Goal: Information Seeking & Learning: Learn about a topic

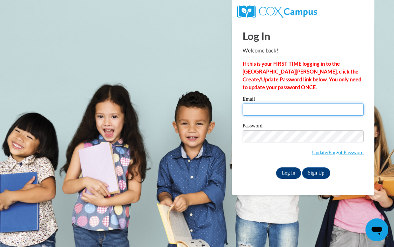
type input "eabarnard@prodigy.net"
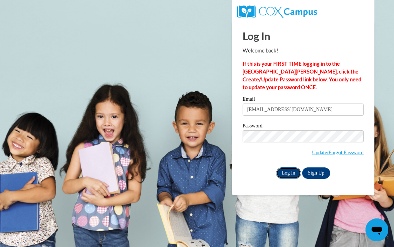
click at [285, 173] on input "Log In" at bounding box center [288, 172] width 25 height 11
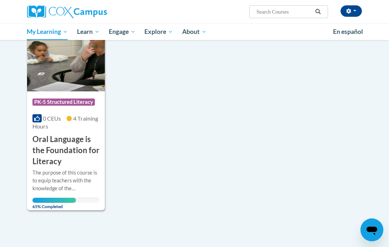
scroll to position [115, 0]
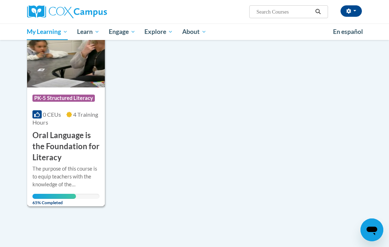
click at [71, 147] on h3 "Oral Language is the Foundation for Literacy" at bounding box center [65, 146] width 67 height 33
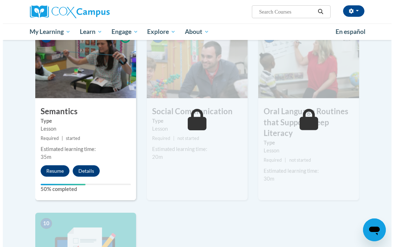
scroll to position [573, 0]
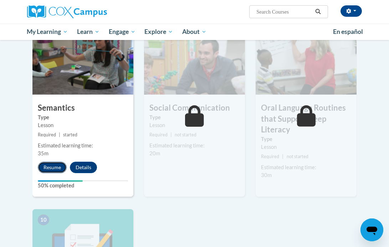
click at [49, 165] on button "Resume" at bounding box center [52, 166] width 29 height 11
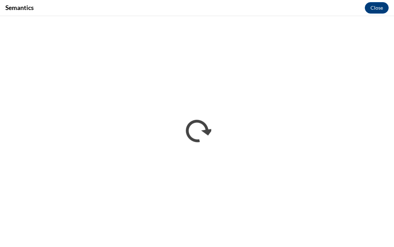
scroll to position [0, 0]
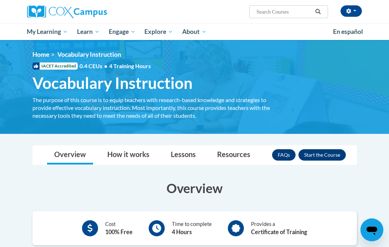
drag, startPoint x: 9, startPoint y: 183, endPoint x: 10, endPoint y: 176, distance: 7.3
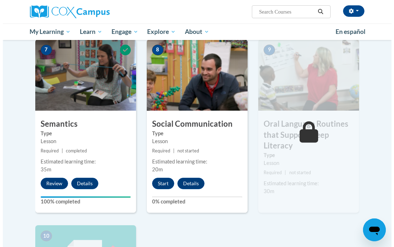
scroll to position [595, 0]
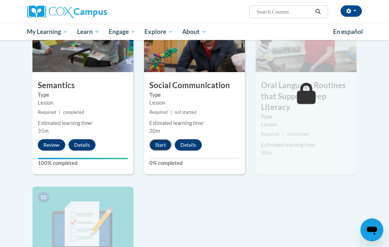
click at [152, 143] on button "Start" at bounding box center [160, 144] width 22 height 11
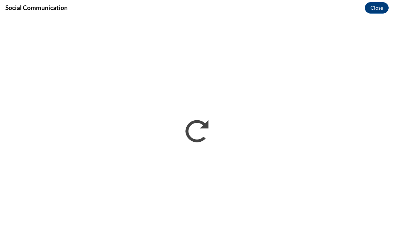
scroll to position [0, 0]
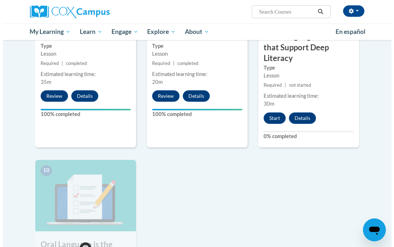
scroll to position [628, 0]
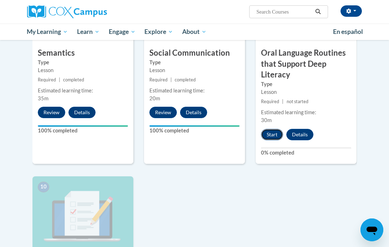
click at [269, 134] on button "Start" at bounding box center [272, 134] width 22 height 11
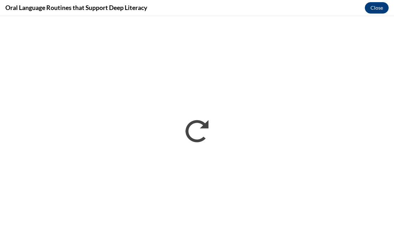
scroll to position [0, 0]
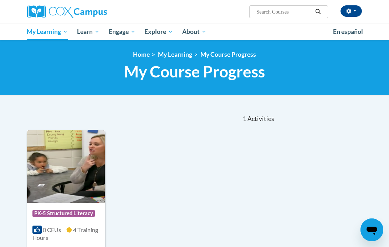
click at [62, 208] on div "Course Category: PK-5 Structured Literacy" at bounding box center [65, 214] width 67 height 16
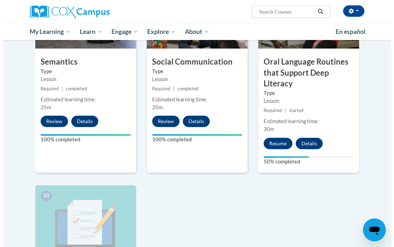
scroll to position [615, 0]
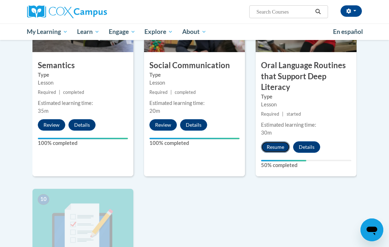
click at [273, 150] on button "Resume" at bounding box center [275, 146] width 29 height 11
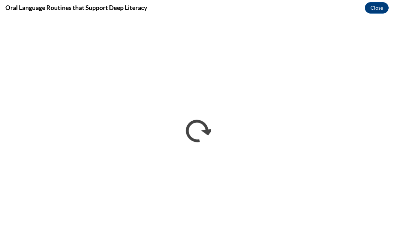
scroll to position [0, 0]
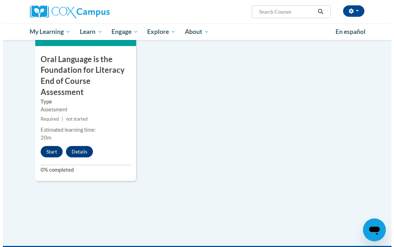
scroll to position [827, 0]
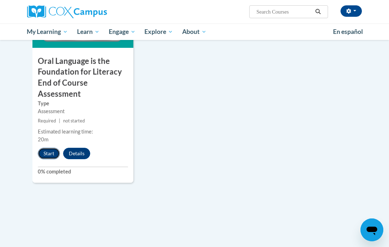
click at [46, 152] on button "Start" at bounding box center [49, 153] width 22 height 11
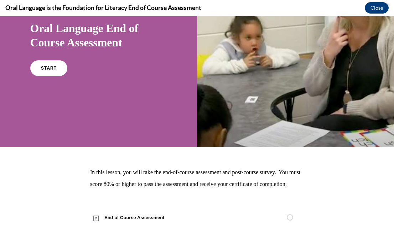
scroll to position [77, 0]
